Goal: Communication & Community: Answer question/provide support

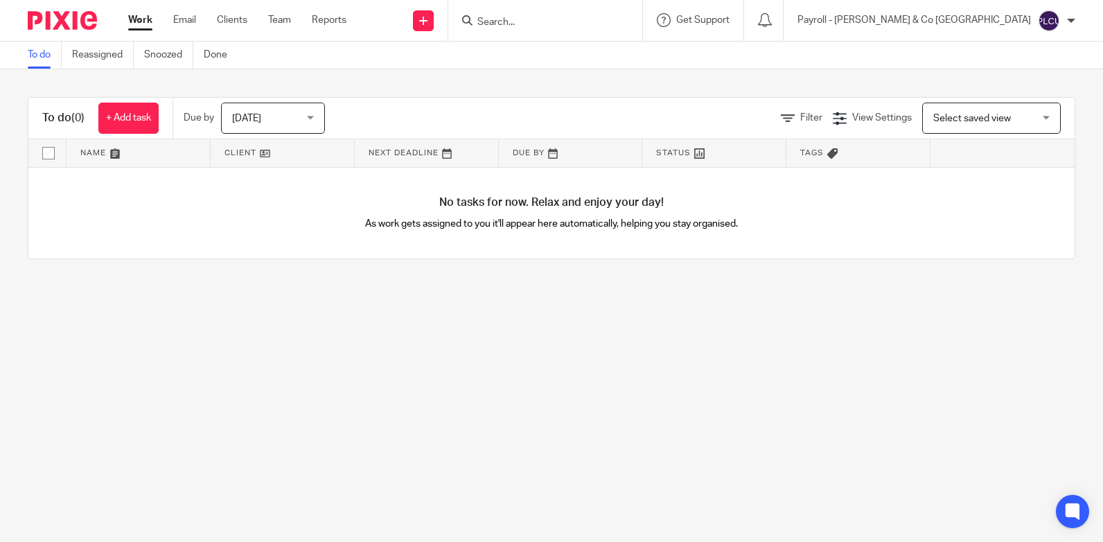
click at [601, 28] on input "Search" at bounding box center [538, 23] width 125 height 12
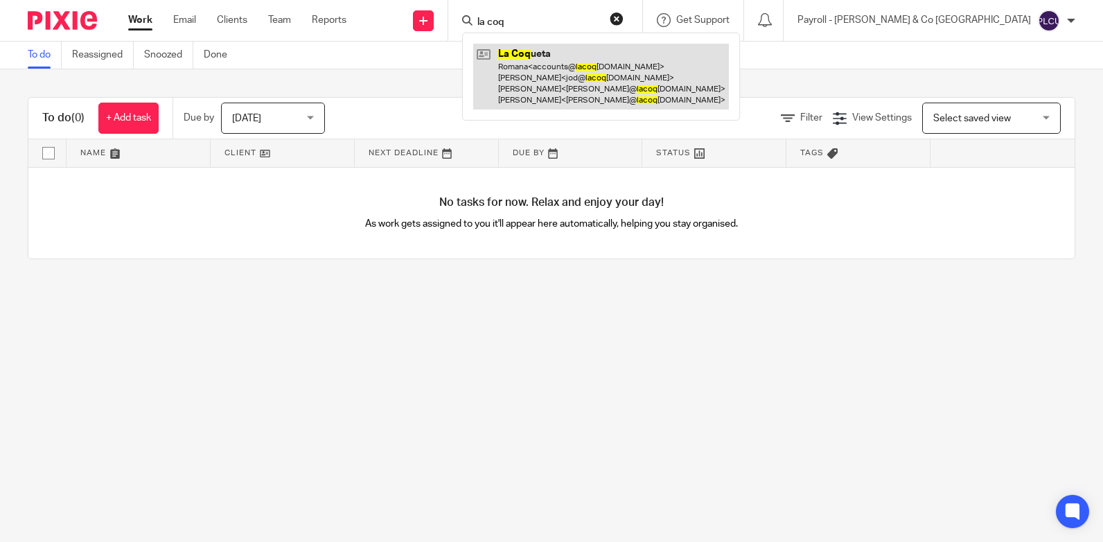
type input "la coq"
click at [625, 62] on link at bounding box center [601, 77] width 256 height 66
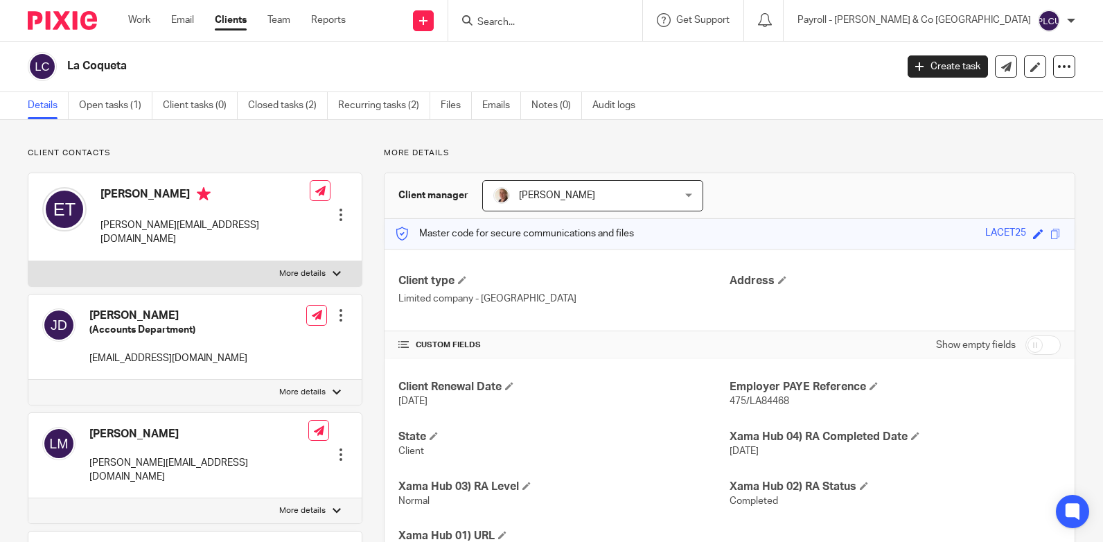
scroll to position [208, 0]
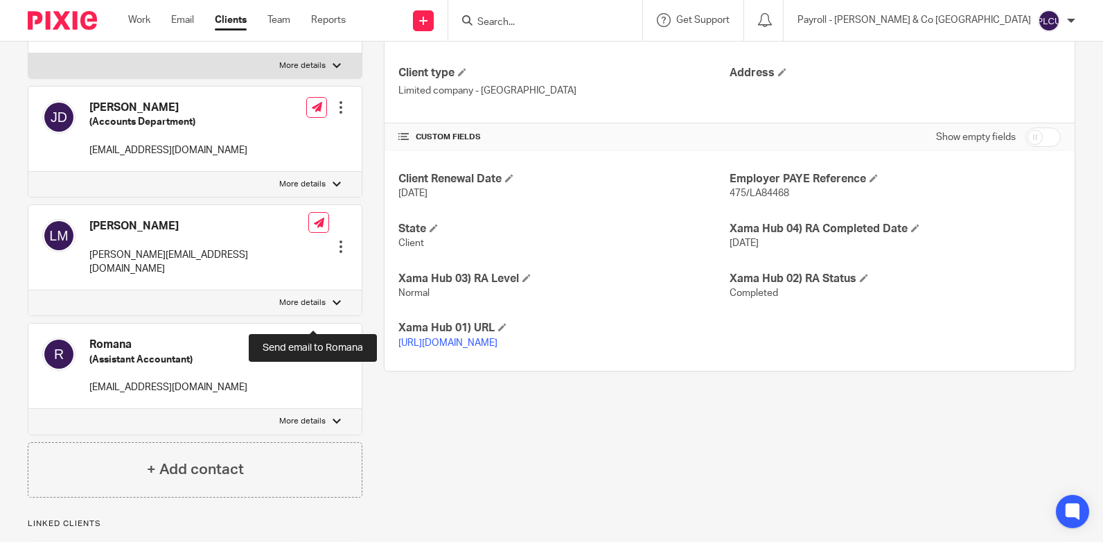
click at [317, 339] on icon at bounding box center [317, 344] width 10 height 10
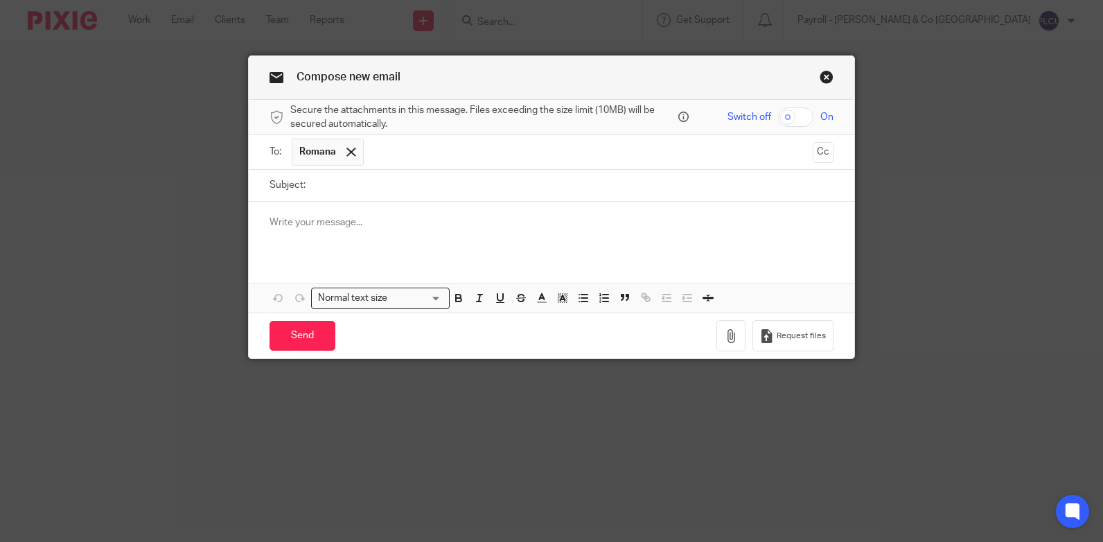
click at [785, 114] on input "checkbox" at bounding box center [795, 116] width 35 height 19
checkbox input "true"
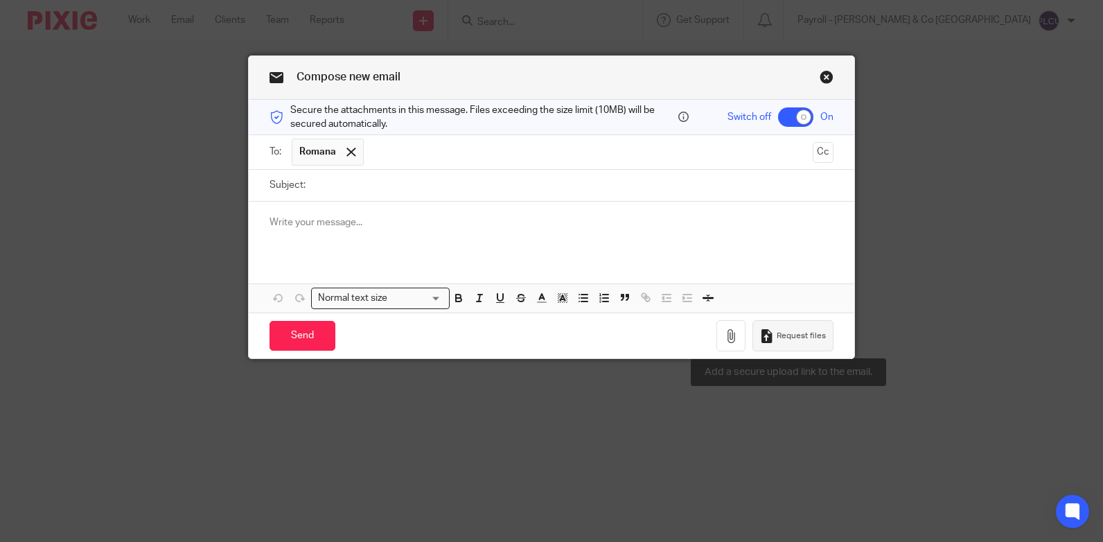
click at [779, 337] on span "Request files" at bounding box center [800, 335] width 49 height 11
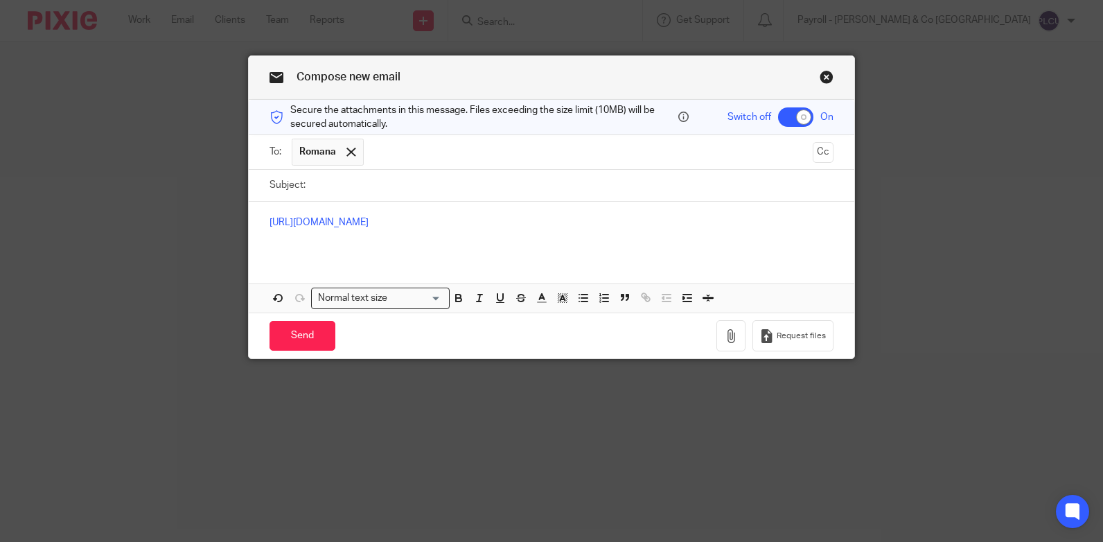
click at [368, 179] on input "Subject:" at bounding box center [572, 185] width 521 height 31
click at [283, 208] on div "https://lilleyandco.usepixie.net/u/579dd29e1b8f7f3532f35f31fcb5a707" at bounding box center [551, 229] width 605 height 54
click at [262, 217] on div "https://lilleyandco.usepixie.net/u/579dd29e1b8f7f3532f35f31fcb5a707" at bounding box center [551, 229] width 605 height 54
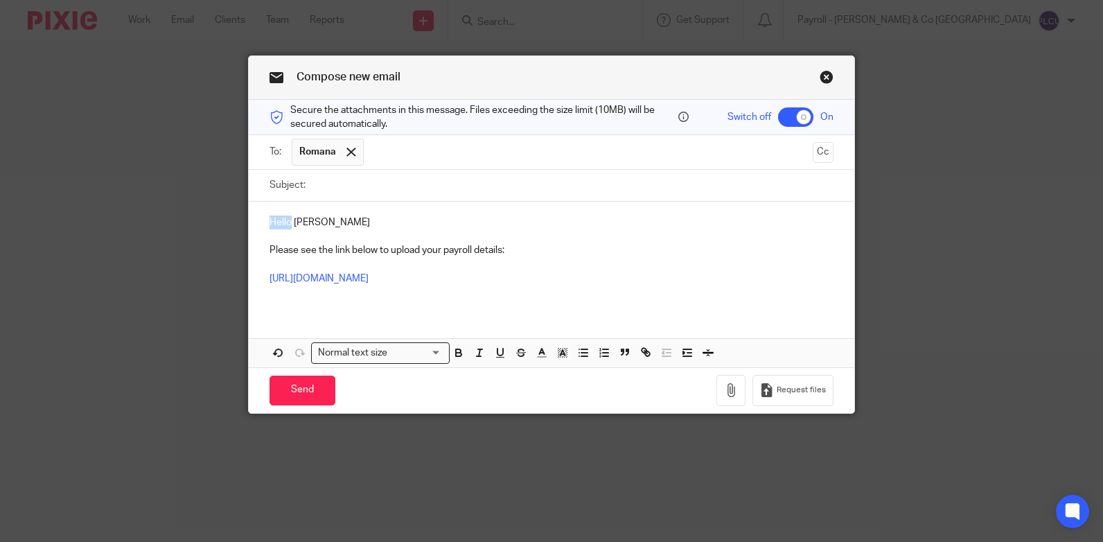
drag, startPoint x: 287, startPoint y: 222, endPoint x: 260, endPoint y: 223, distance: 27.0
click at [260, 223] on div "Hello Romana Please see the link below to upload your payroll details: https://…" at bounding box center [551, 256] width 605 height 109
click at [332, 220] on p "Dear Romana" at bounding box center [551, 222] width 564 height 14
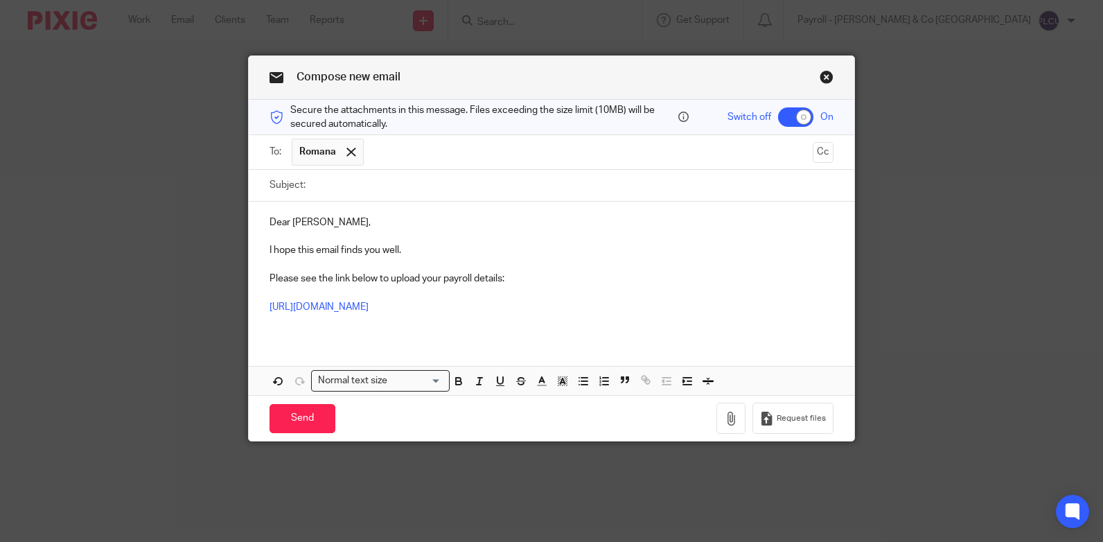
click at [499, 276] on p "Please see the link below to upload your payroll details:" at bounding box center [551, 279] width 564 height 14
click at [815, 154] on button "Cc" at bounding box center [822, 152] width 21 height 21
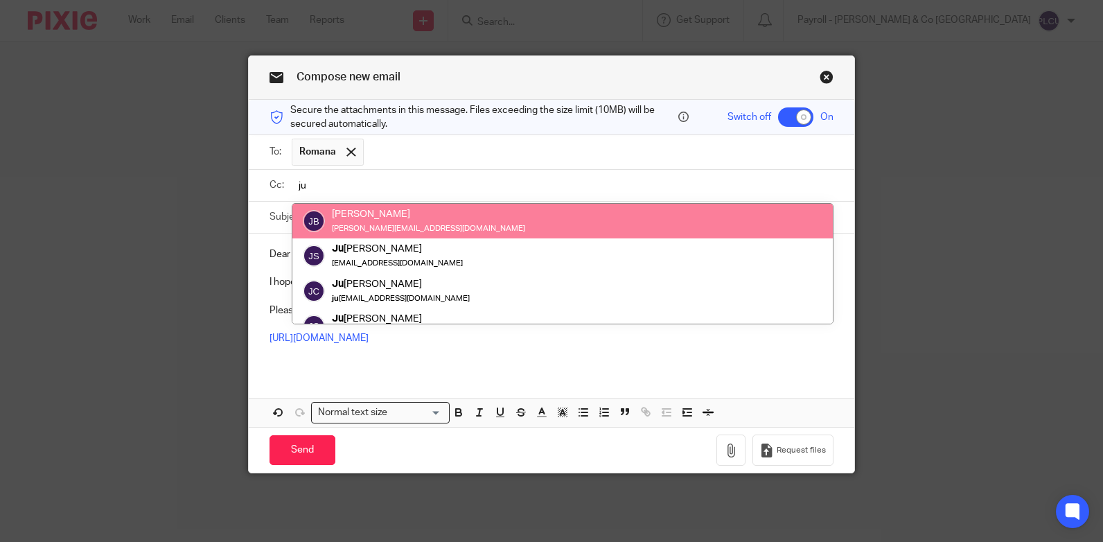
type input "ju"
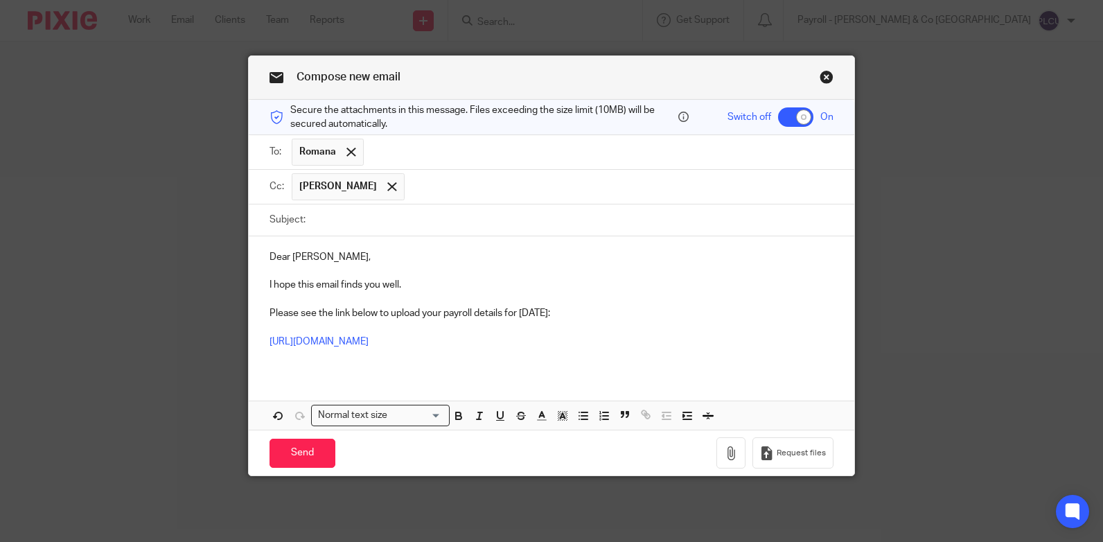
click at [461, 224] on input "Subject:" at bounding box center [572, 219] width 521 height 31
click at [417, 211] on input "Subject:" at bounding box center [572, 219] width 521 height 31
paste input "La Coqueta Limited - Monthly Payroll Information Required for October 2025"
type input "La Coqueta Limited - Monthly Payroll Information Required for October 2025"
click at [609, 307] on p "Please see the link below to upload your payroll details for October 2025:" at bounding box center [551, 313] width 564 height 14
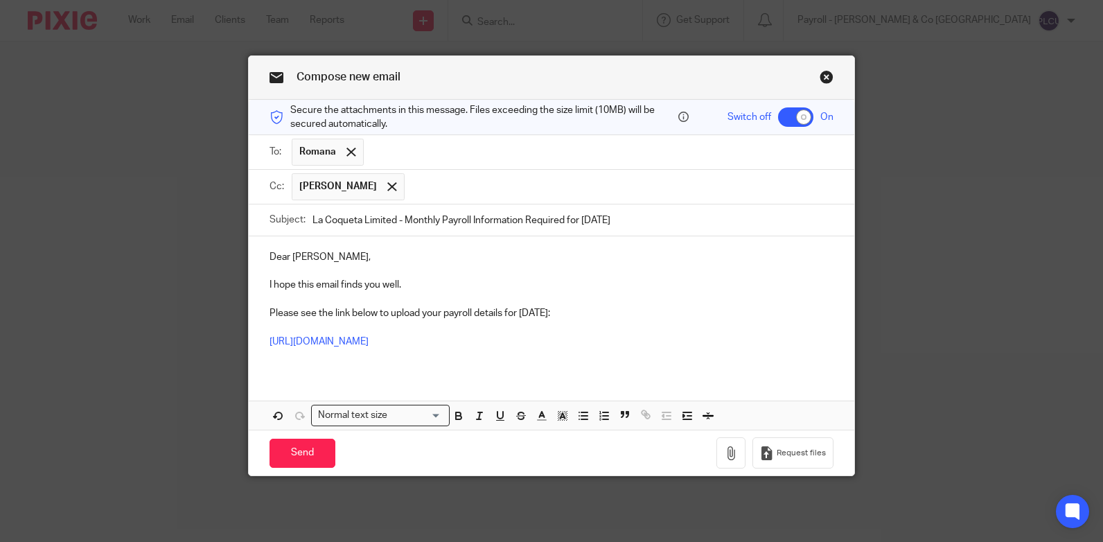
click at [760, 301] on p at bounding box center [551, 299] width 564 height 14
click at [592, 311] on p "Please see the link below to upload your payroll details for October 2025:" at bounding box center [551, 313] width 564 height 14
click at [310, 450] on input "Send" at bounding box center [302, 453] width 66 height 30
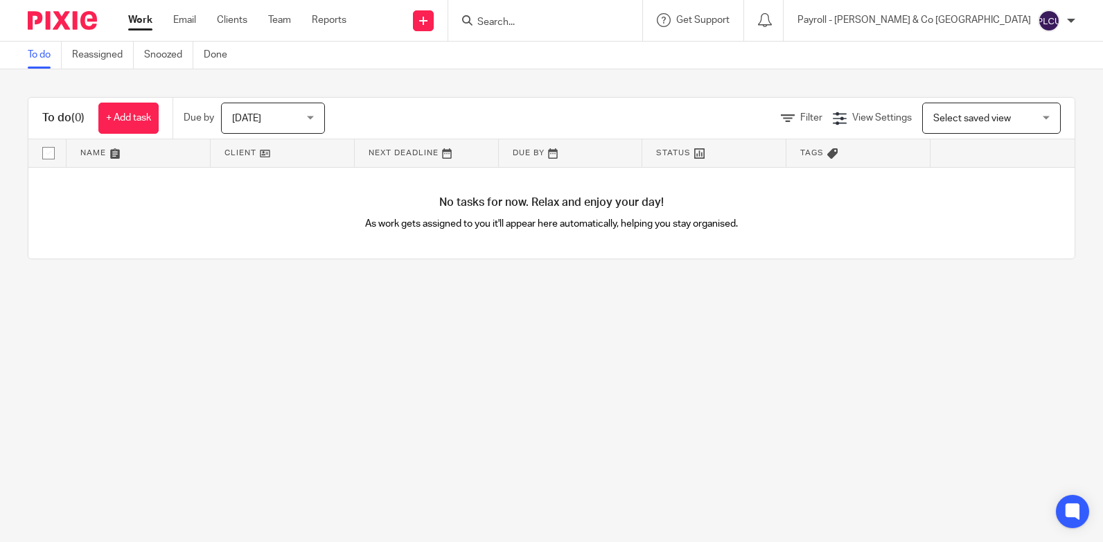
click at [623, 14] on form at bounding box center [550, 20] width 148 height 17
click at [601, 17] on input "Search" at bounding box center [538, 23] width 125 height 12
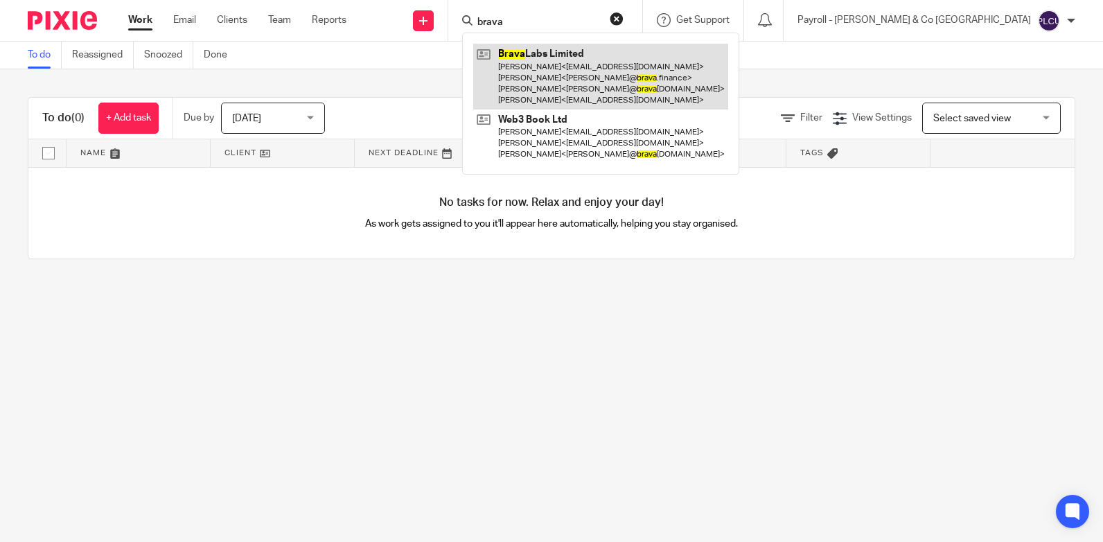
type input "brava"
click at [637, 50] on link at bounding box center [600, 77] width 255 height 66
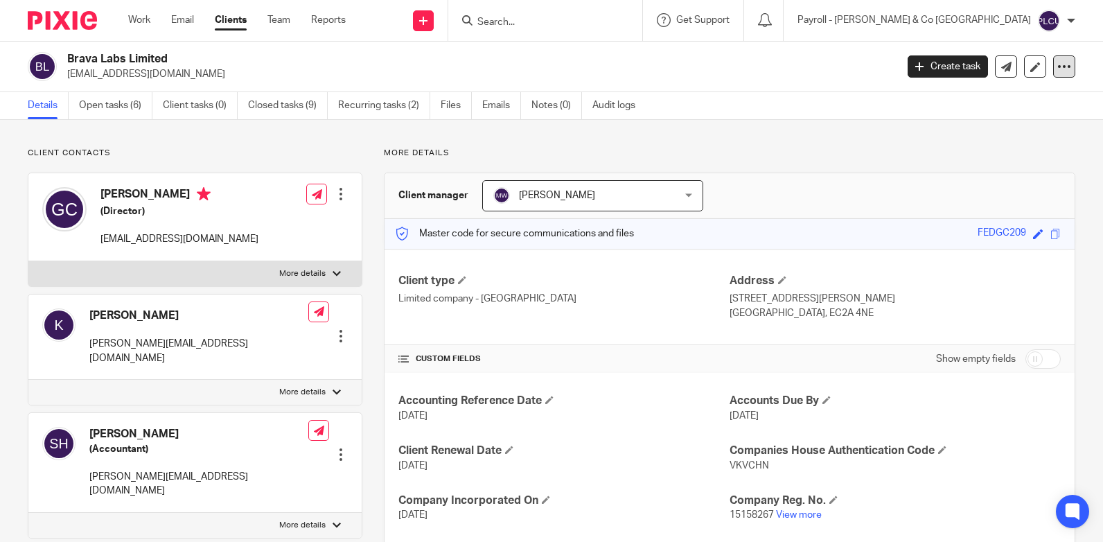
click at [1057, 69] on icon at bounding box center [1064, 67] width 14 height 14
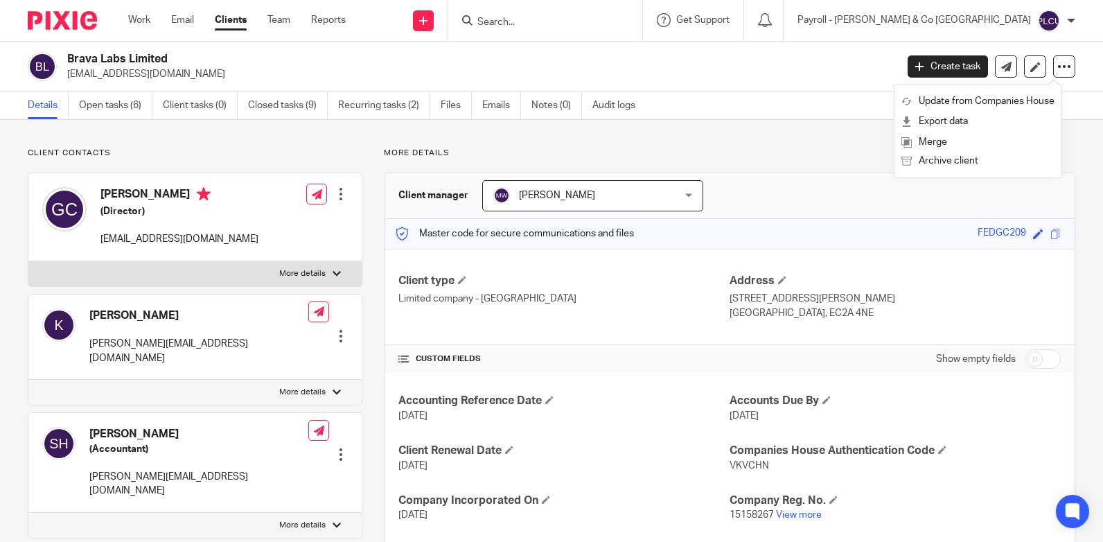
click at [810, 132] on div "Client contacts [PERSON_NAME] (Director) [EMAIL_ADDRESS][DOMAIN_NAME] Edit cont…" at bounding box center [551, 477] width 1103 height 714
click at [971, 12] on div "Payroll - [PERSON_NAME] & Co [GEOGRAPHIC_DATA]" at bounding box center [936, 21] width 278 height 22
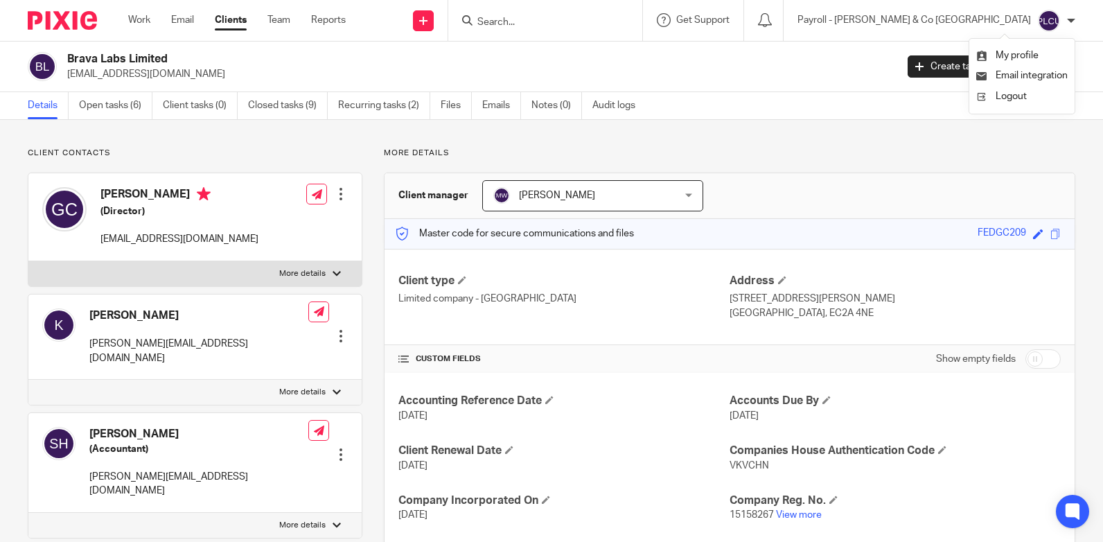
click at [1071, 15] on div "Payroll - [PERSON_NAME] & Co [GEOGRAPHIC_DATA]" at bounding box center [936, 21] width 278 height 22
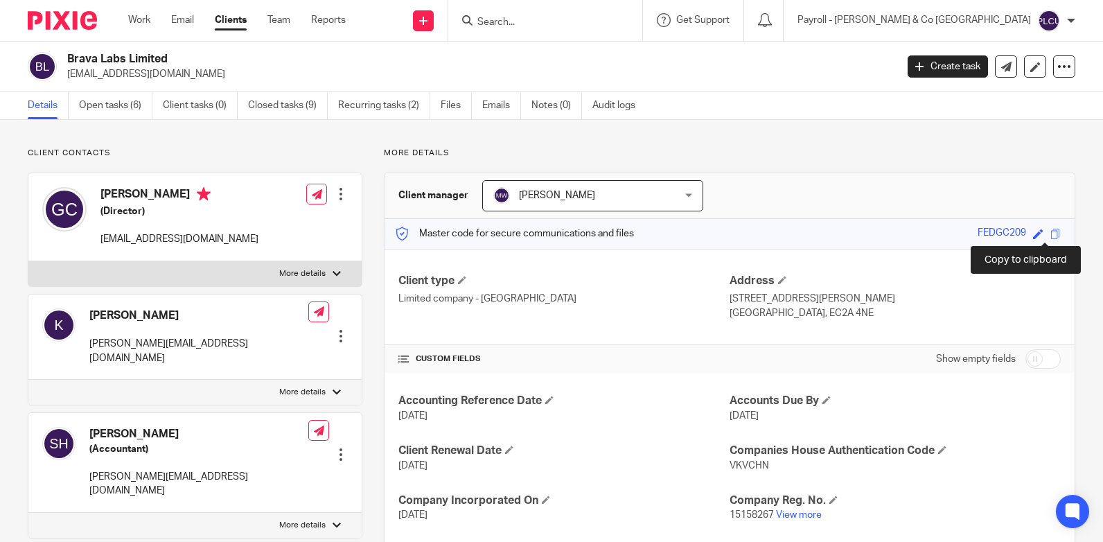
click at [1050, 231] on span at bounding box center [1055, 234] width 10 height 10
